Goal: Check status: Check status

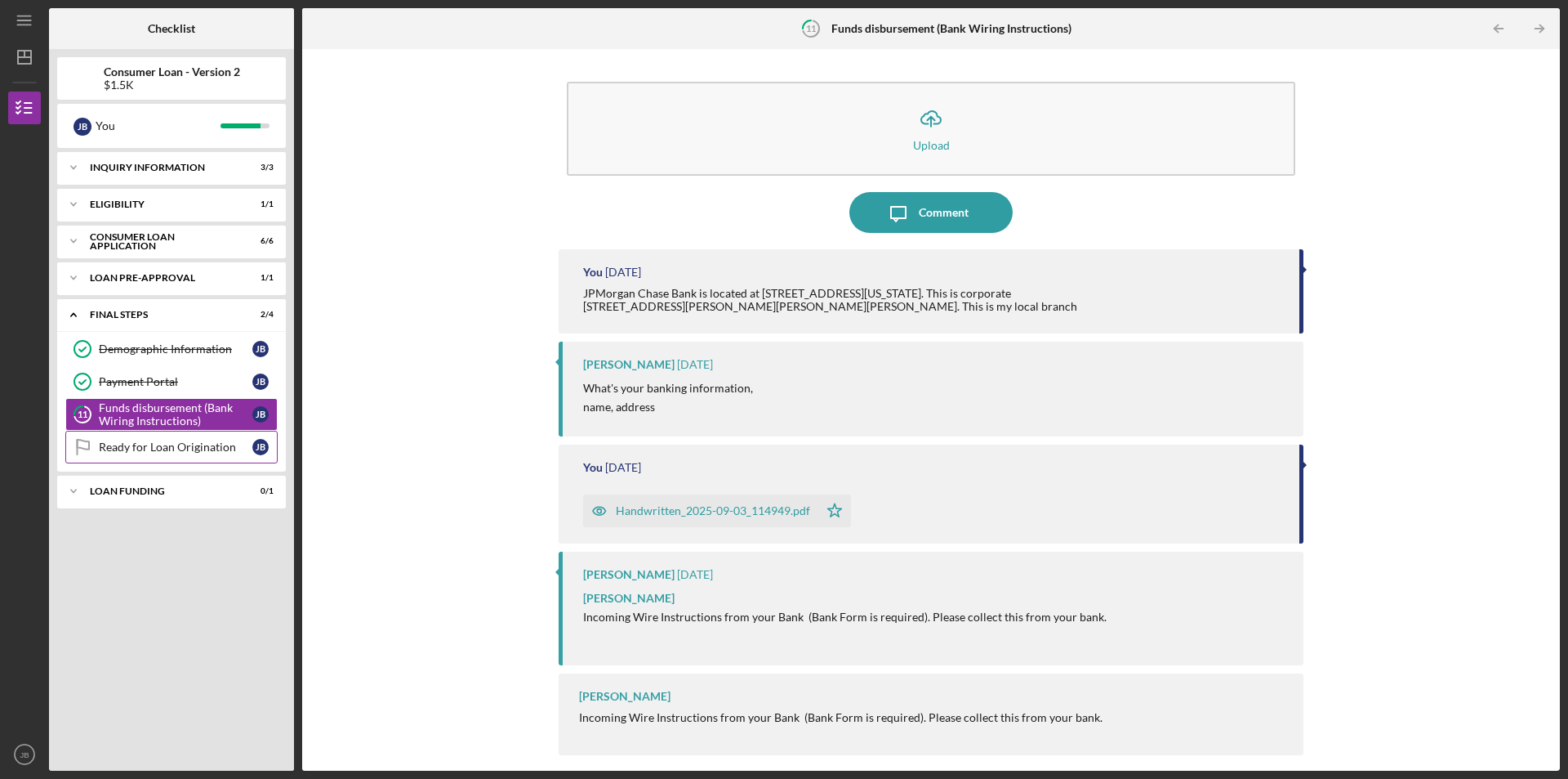
click at [115, 449] on div "Ready for Loan Origination" at bounding box center [175, 446] width 153 height 13
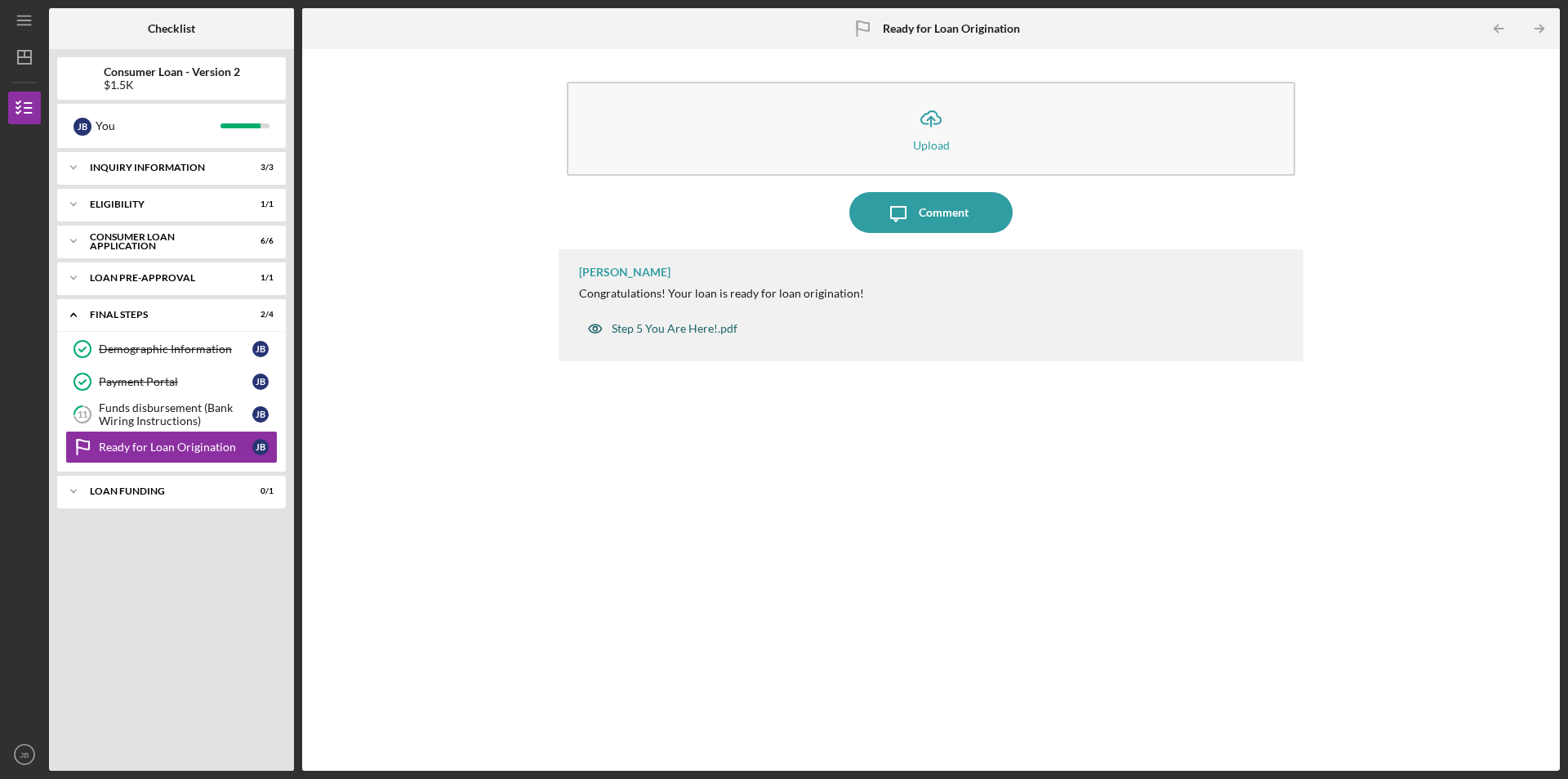
click at [648, 332] on div "Step 5 You Are Here!.pdf" at bounding box center [674, 328] width 126 height 13
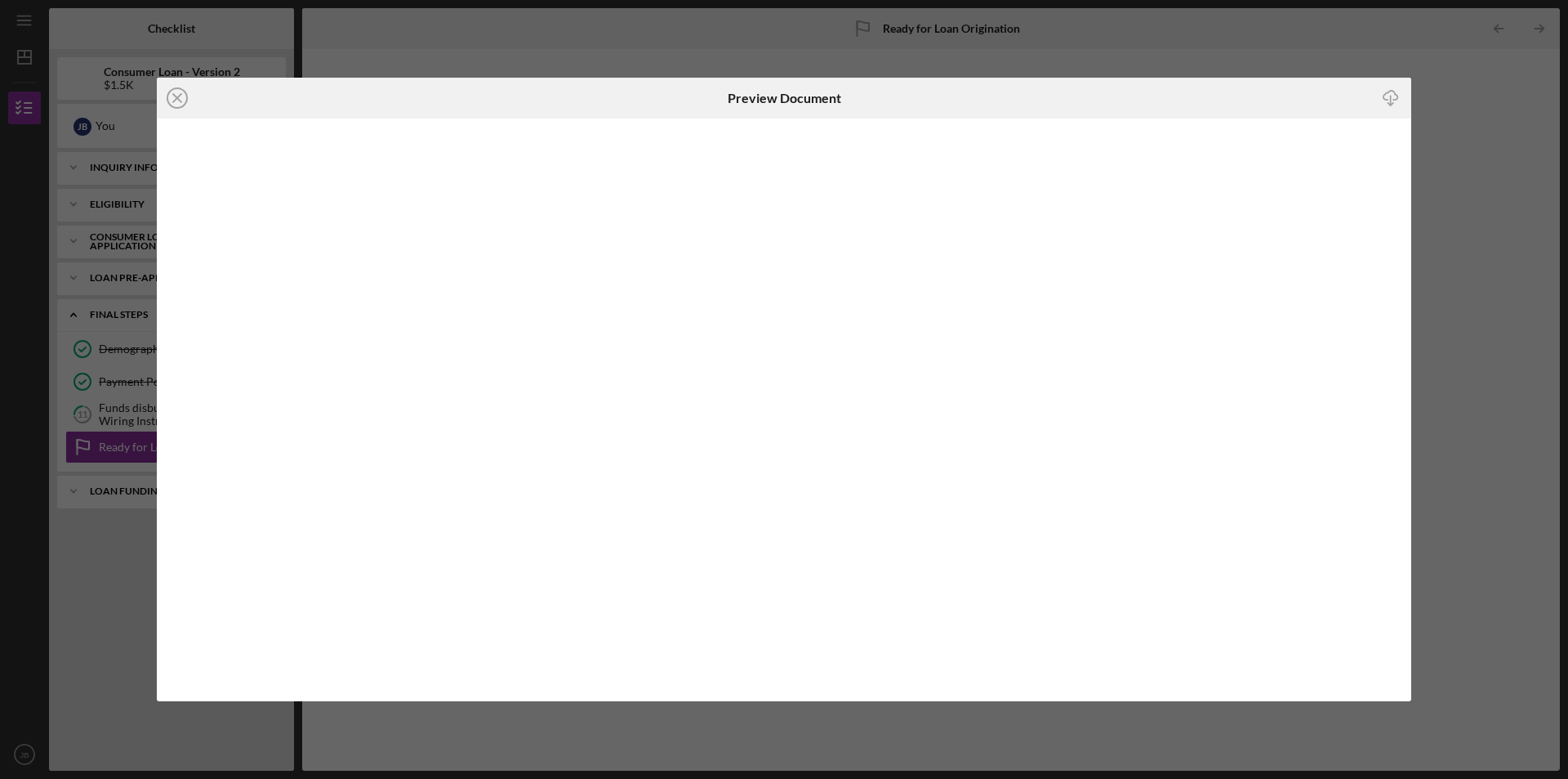
click at [177, 107] on icon "Icon/Close" at bounding box center [177, 98] width 41 height 41
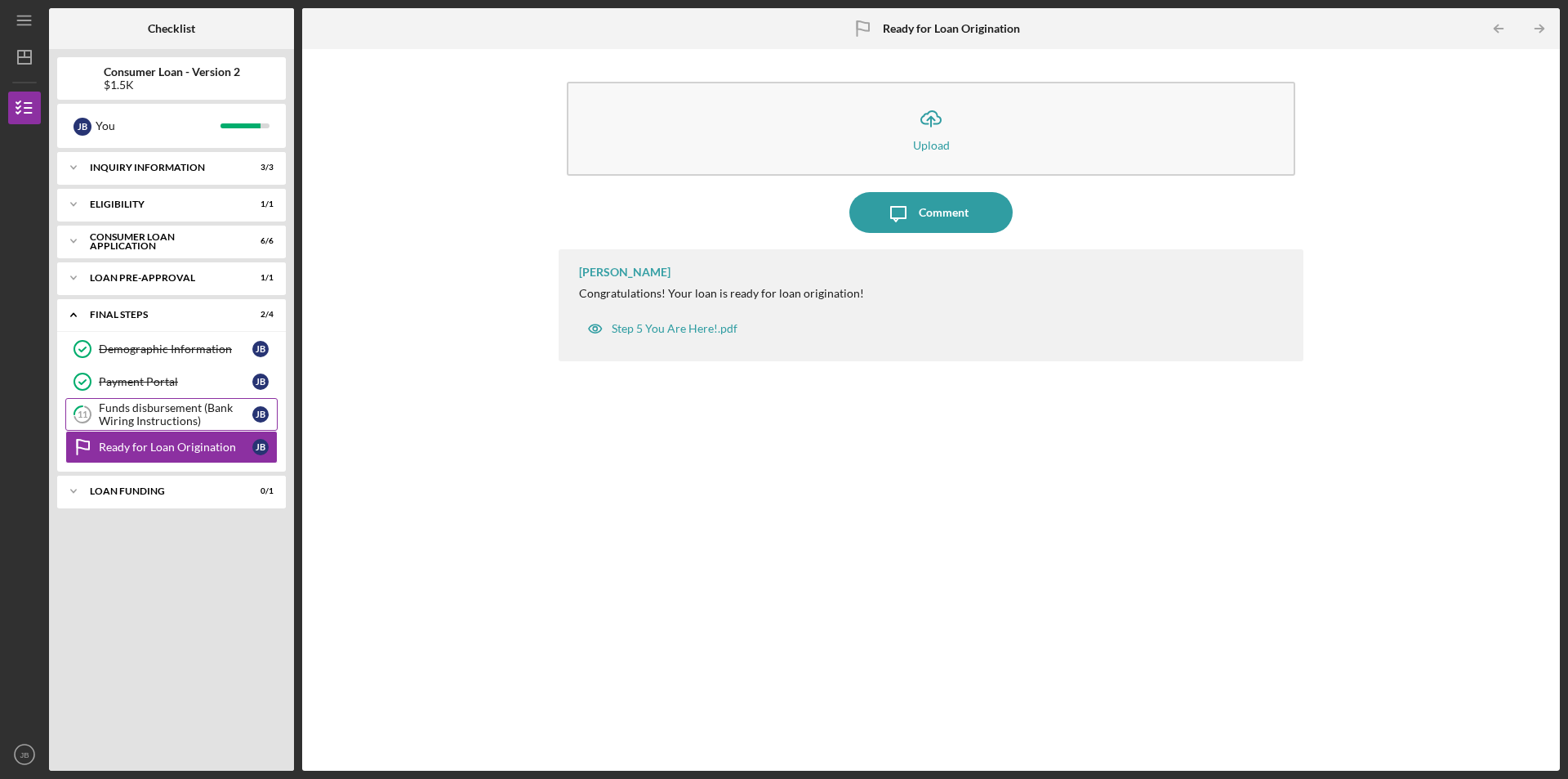
click at [139, 412] on div "Funds disbursement (Bank Wiring Instructions)" at bounding box center [175, 414] width 153 height 27
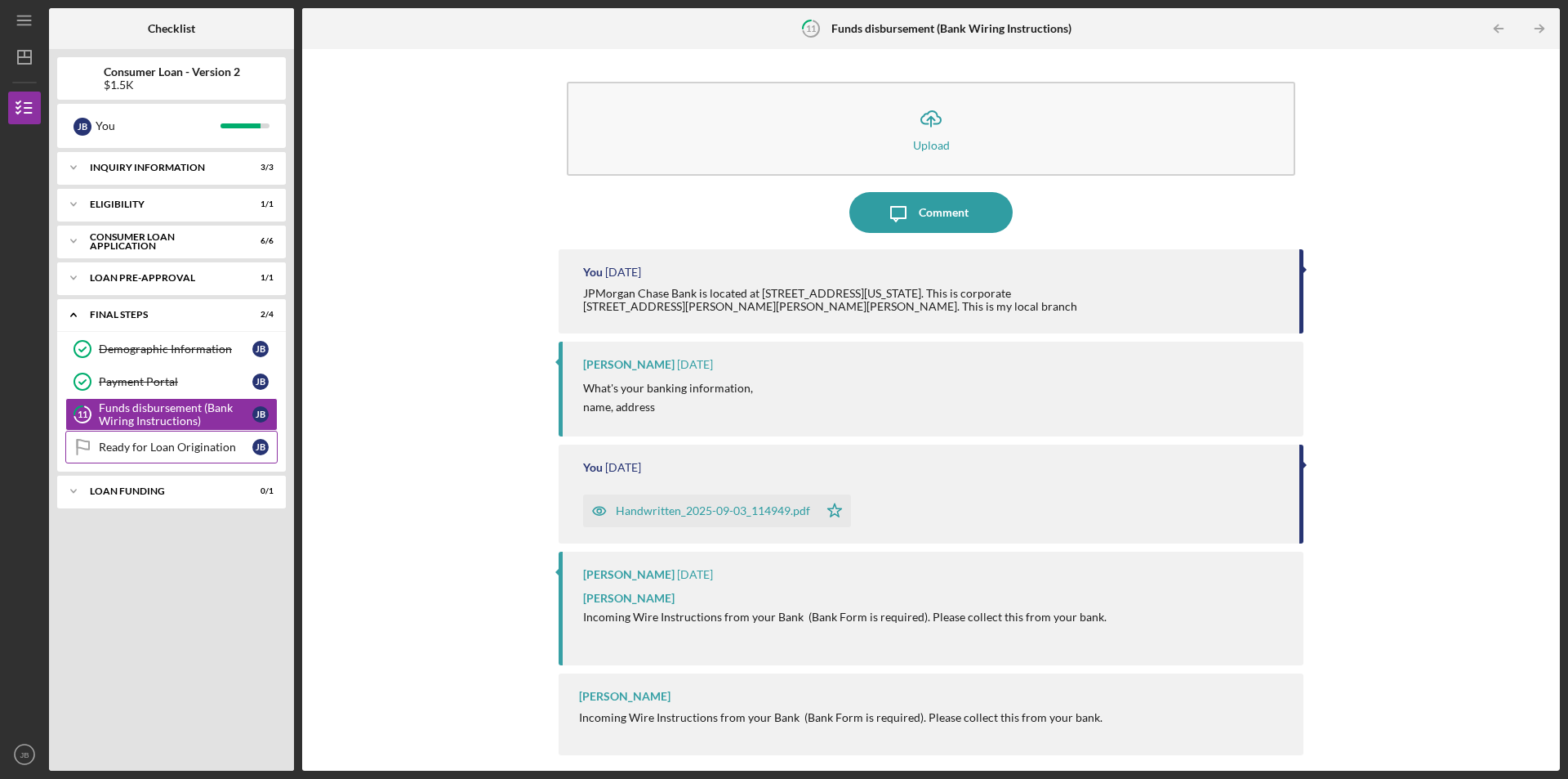
click at [141, 452] on div "Ready for Loan Origination" at bounding box center [175, 446] width 153 height 13
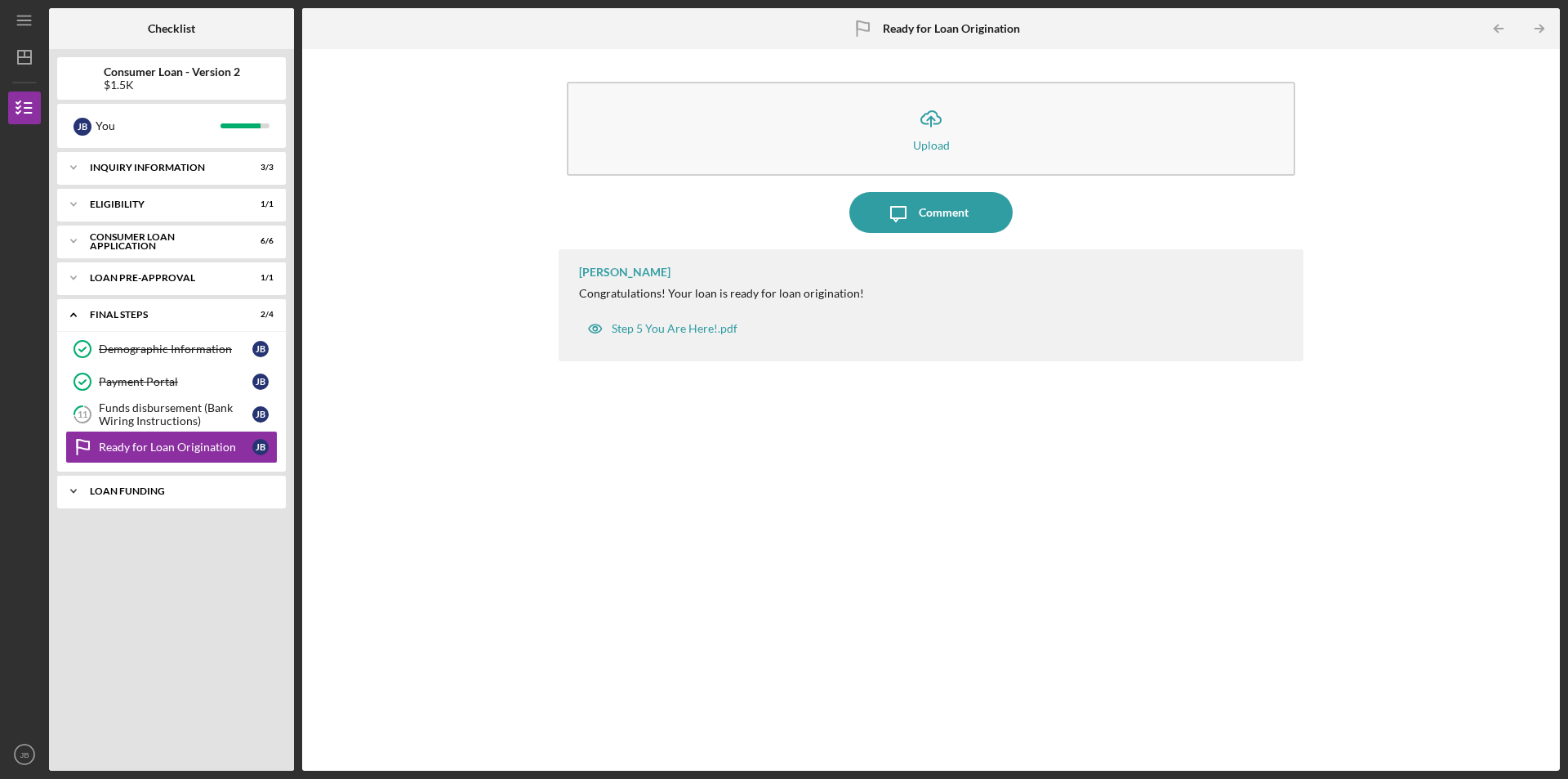
click at [141, 497] on div "Icon/Expander Loan Funding 0 / 1" at bounding box center [171, 491] width 229 height 33
click at [123, 533] on link "Loan Funded! Loan Funded! [PERSON_NAME]" at bounding box center [171, 526] width 212 height 33
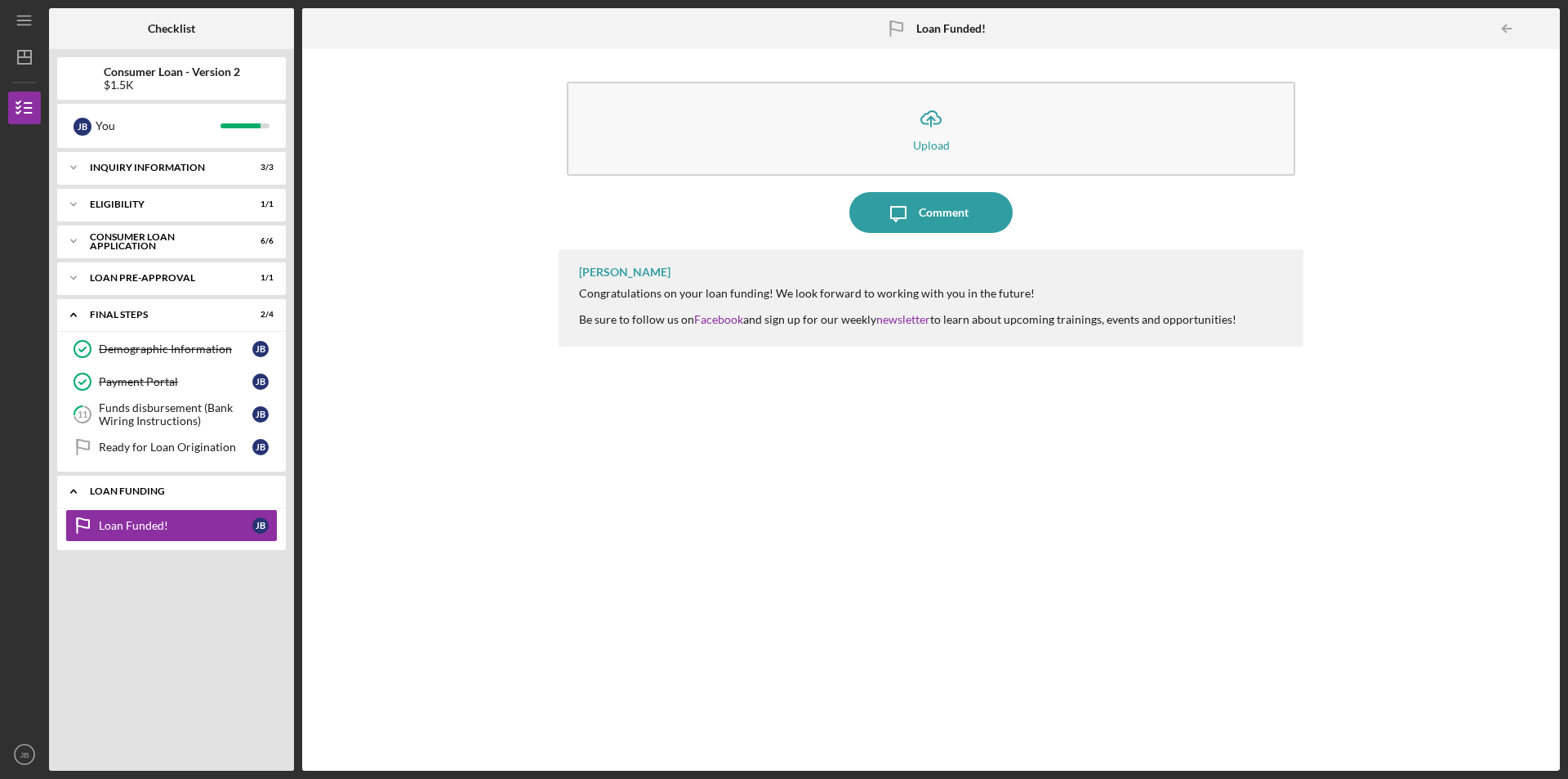
click at [141, 496] on div "Icon/Expander Loan Funding 0 / 1" at bounding box center [171, 491] width 229 height 33
click at [152, 416] on div "Funds disbursement (Bank Wiring Instructions)" at bounding box center [175, 414] width 153 height 27
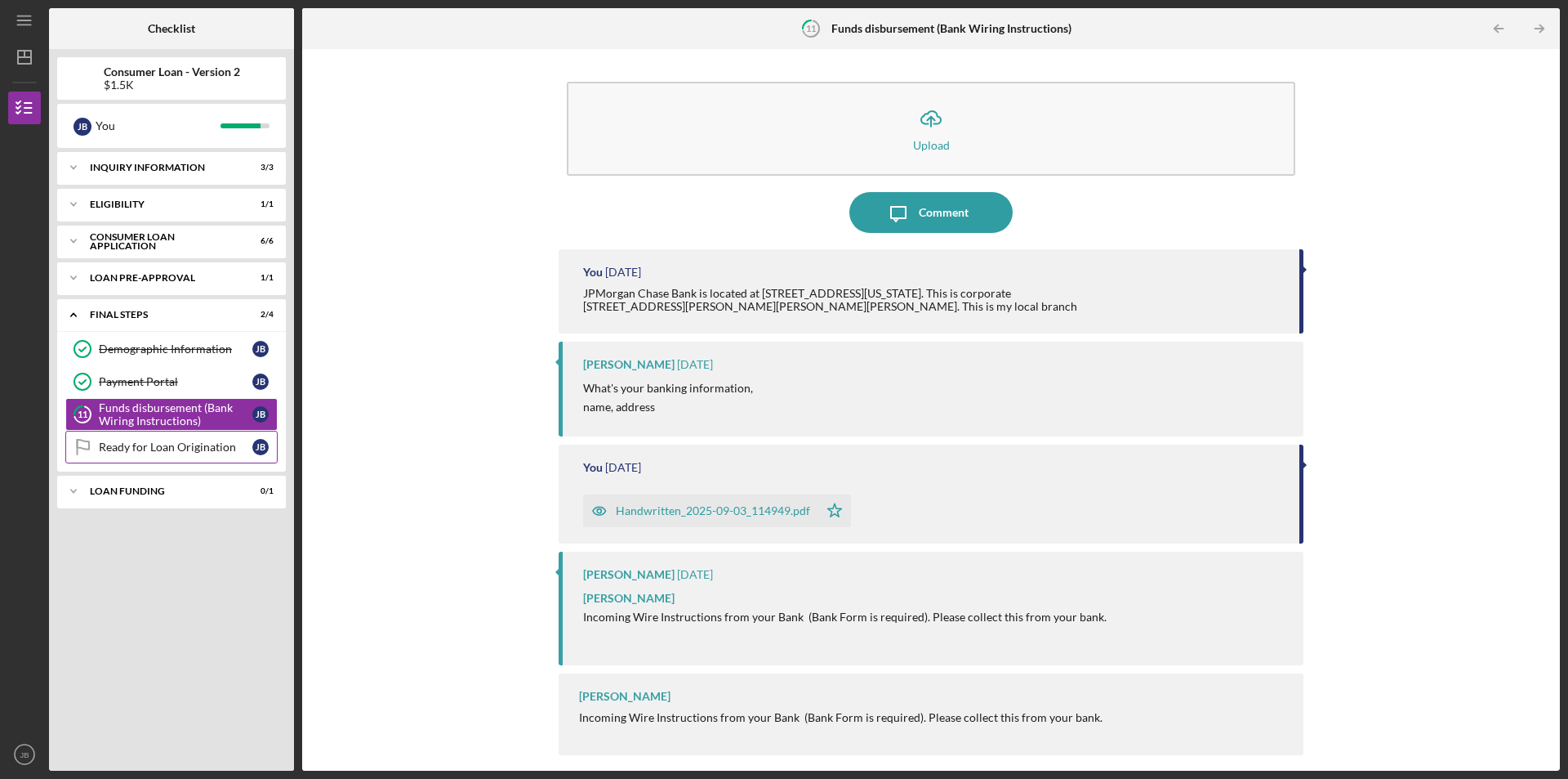
click at [188, 434] on link "Ready for Loan Origination Ready for Loan Origination [PERSON_NAME]" at bounding box center [171, 447] width 212 height 33
